Goal: Information Seeking & Learning: Learn about a topic

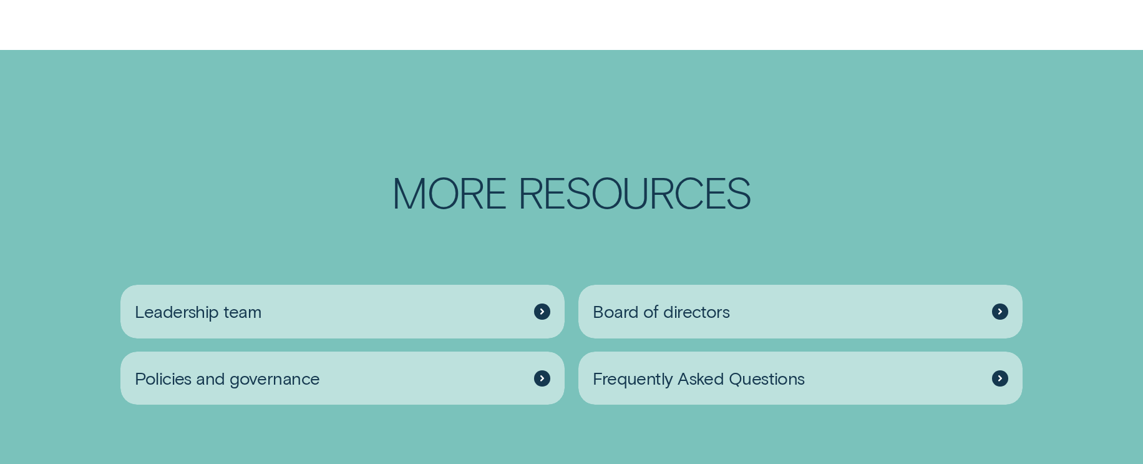
scroll to position [1997, 0]
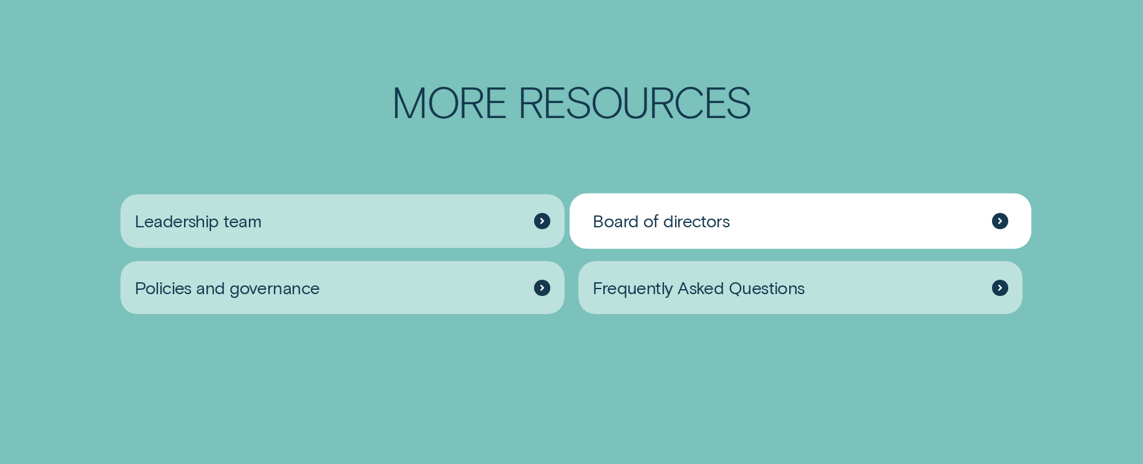
click at [665, 232] on span "Board of directors" at bounding box center [661, 221] width 137 height 22
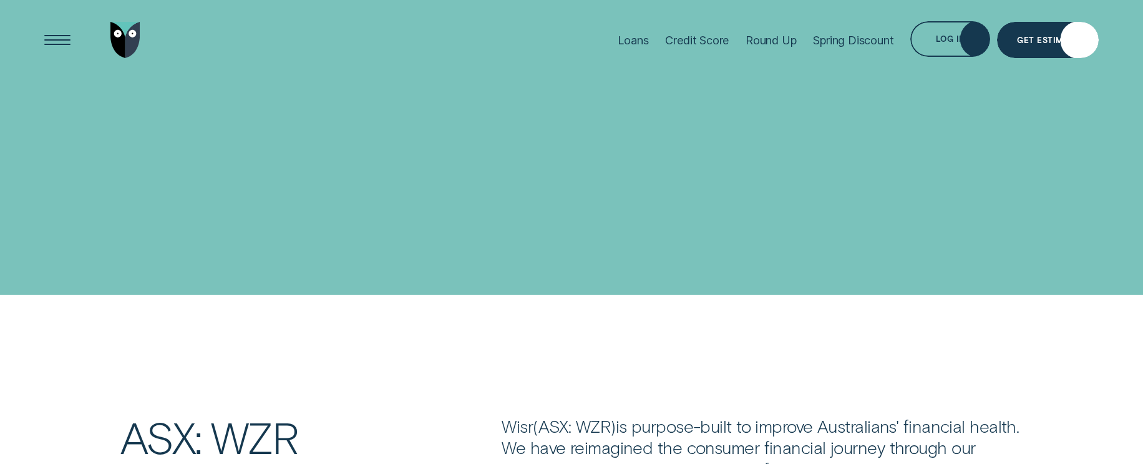
scroll to position [1997, 0]
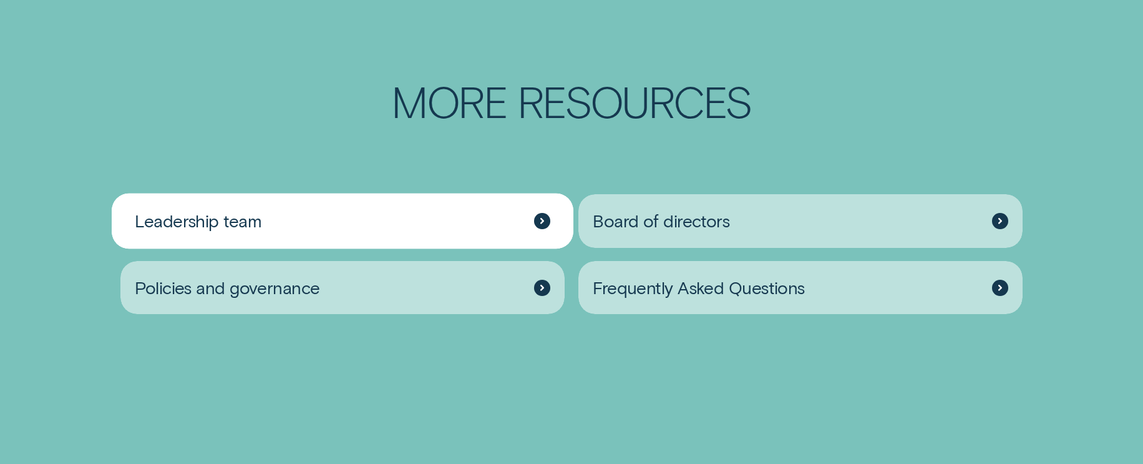
click at [235, 232] on span "Leadership team" at bounding box center [198, 221] width 127 height 22
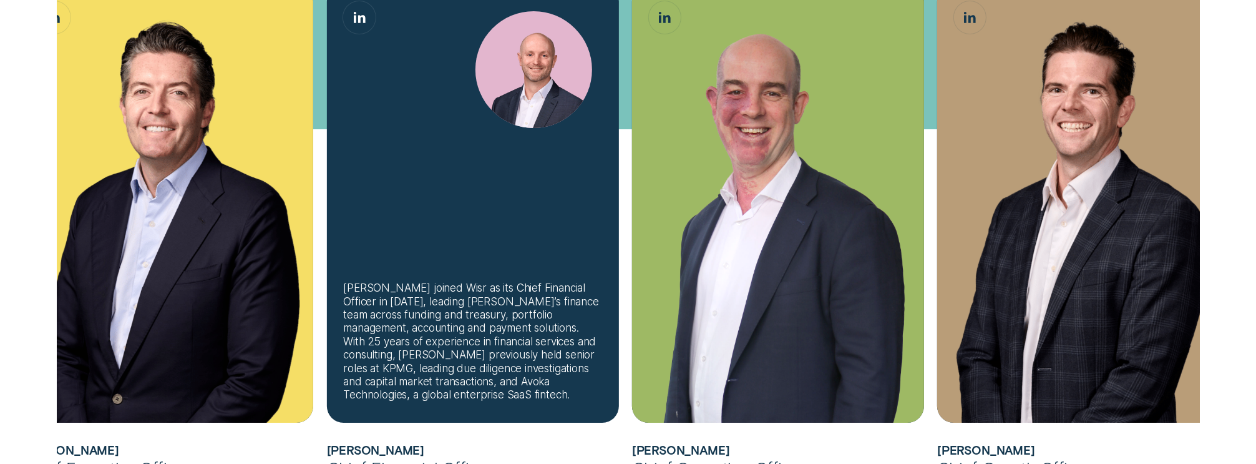
scroll to position [499, 0]
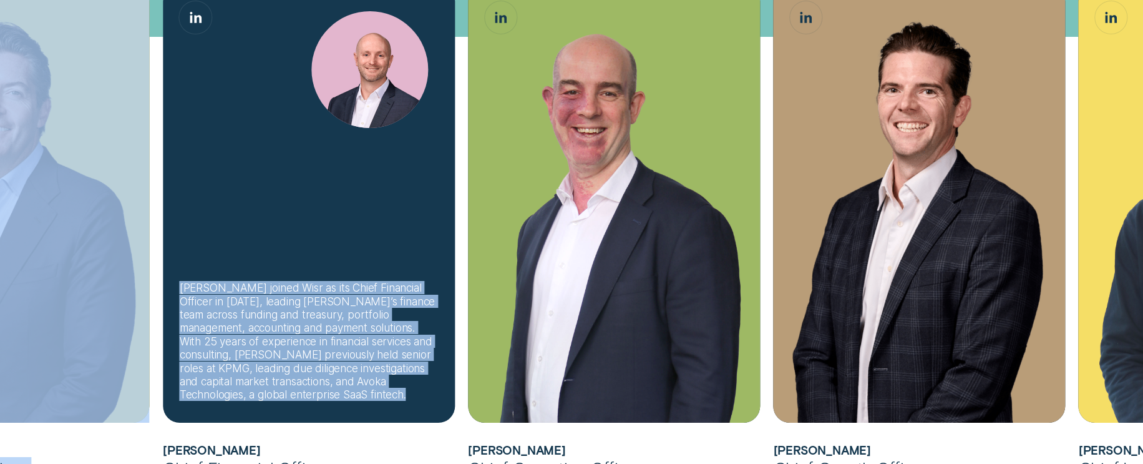
drag, startPoint x: 76, startPoint y: 215, endPoint x: 328, endPoint y: 250, distance: 255.2
click at [328, 250] on ul "[PERSON_NAME] joined Wisr as its Chief Financial Officer in [DATE] before being…" at bounding box center [385, 242] width 1068 height 515
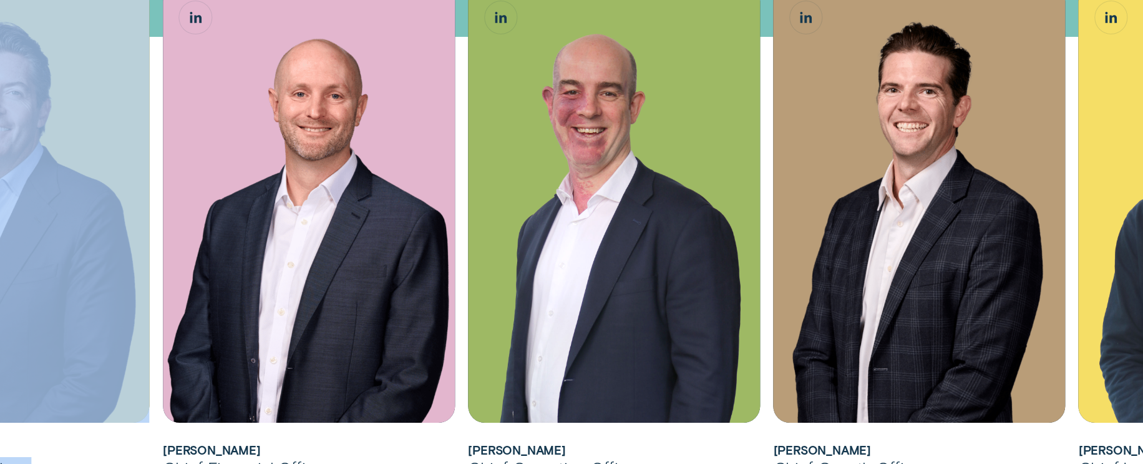
click at [87, 439] on div "[PERSON_NAME] joined Wisr as its Chief Financial Officer in [DATE] before being…" at bounding box center [4, 232] width 292 height 494
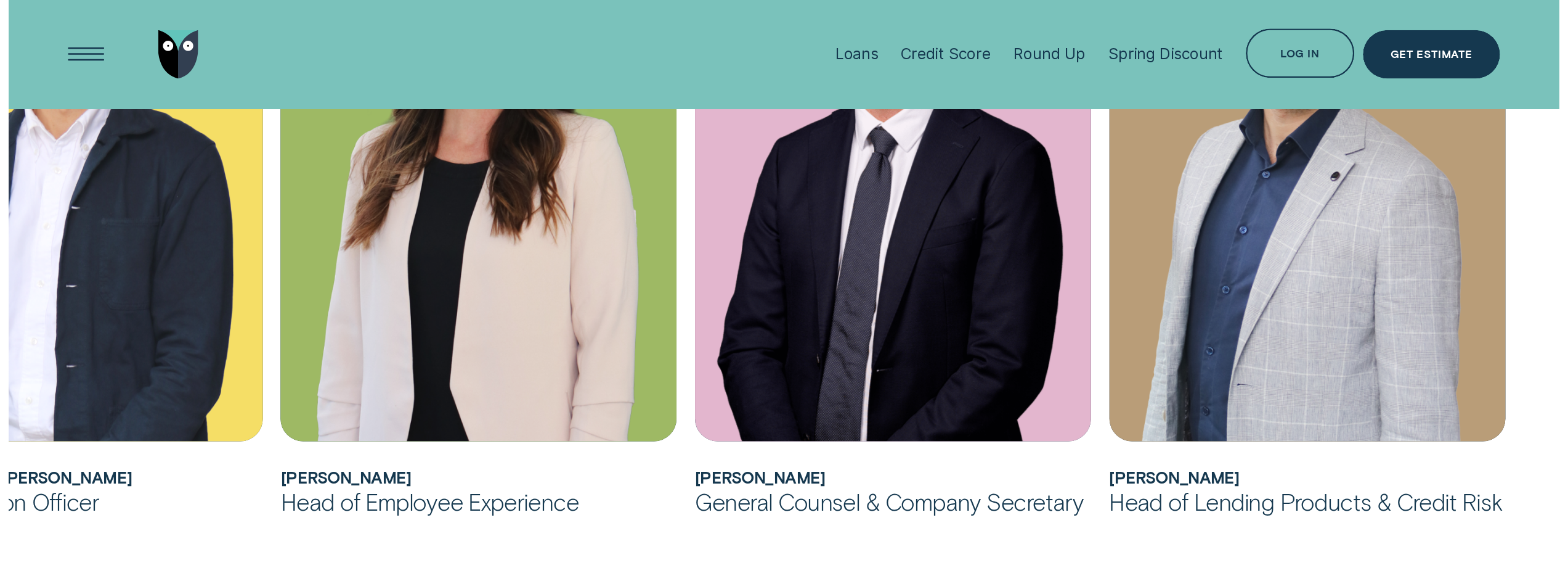
scroll to position [1109, 0]
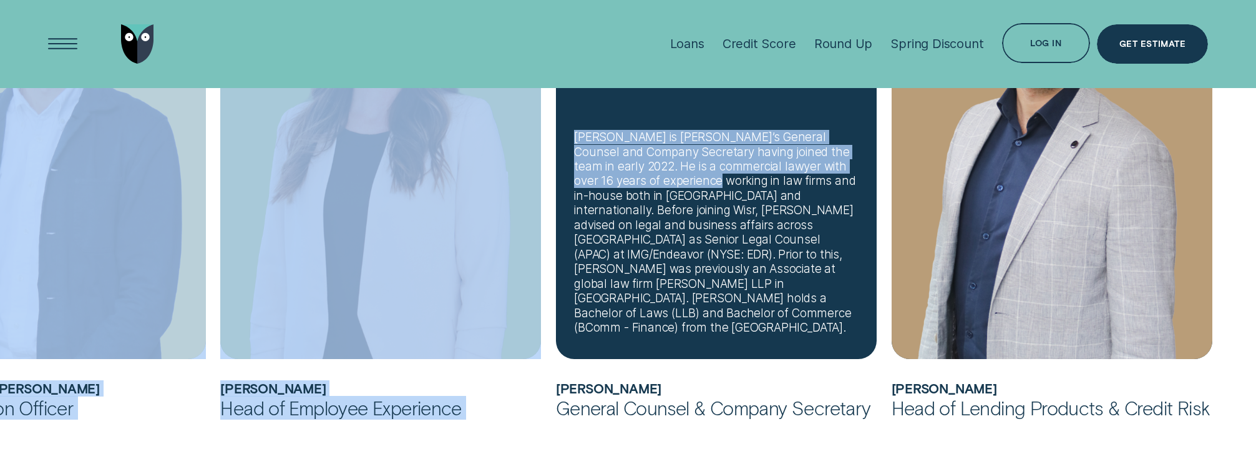
drag, startPoint x: 252, startPoint y: 205, endPoint x: 716, endPoint y: 208, distance: 464.3
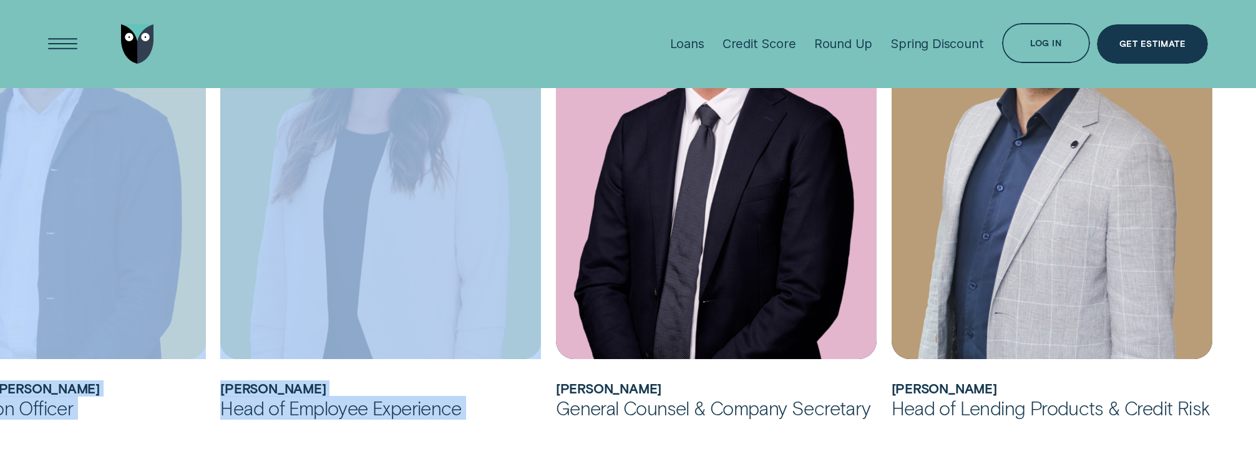
click at [23, 396] on div "Chief Innovation Officer" at bounding box center [45, 408] width 321 height 24
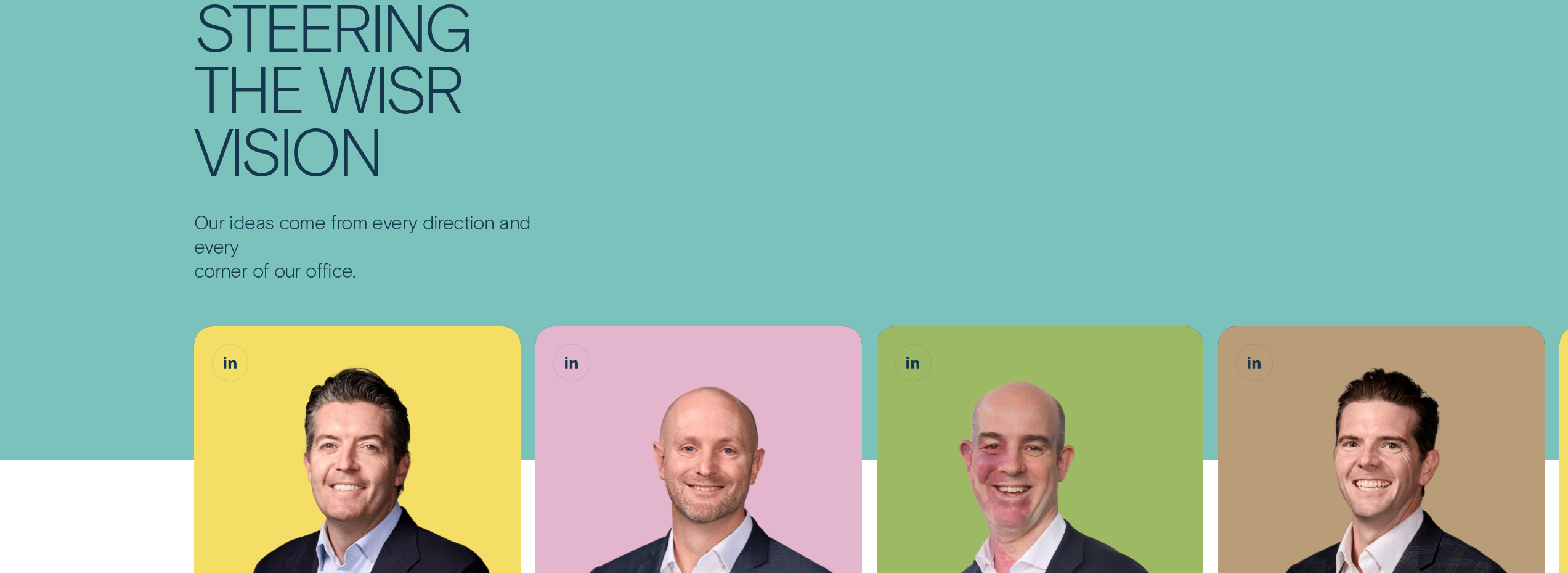
scroll to position [123, 0]
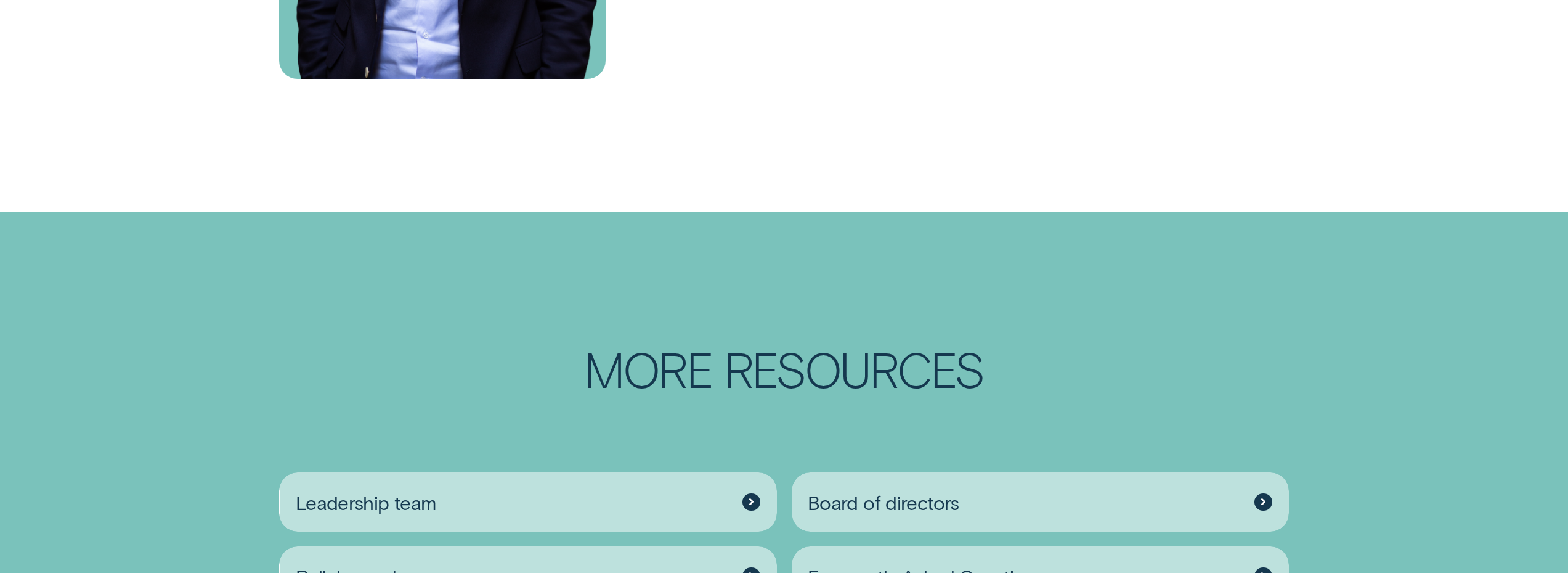
scroll to position [2096, 0]
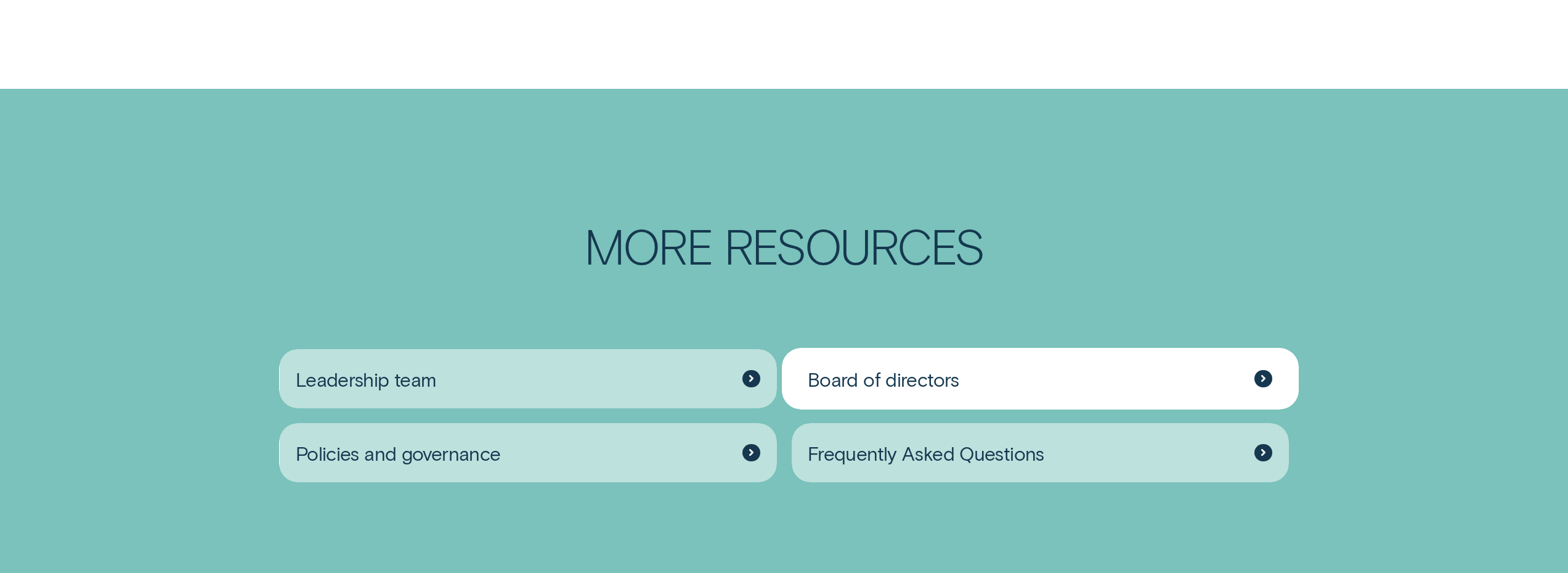
click at [903, 362] on div "Board of directors" at bounding box center [1041, 378] width 498 height 59
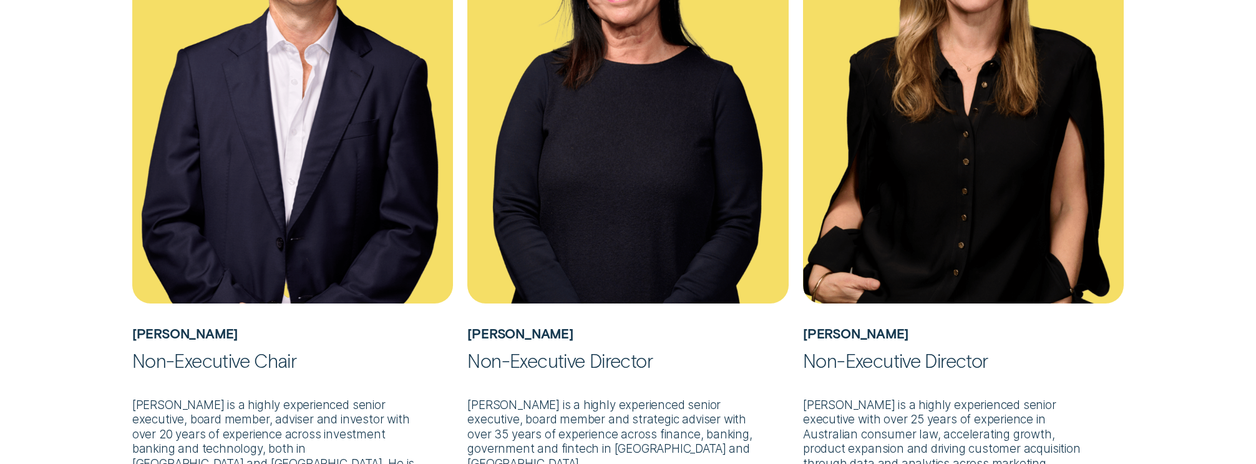
scroll to position [624, 0]
